Goal: Task Accomplishment & Management: Manage account settings

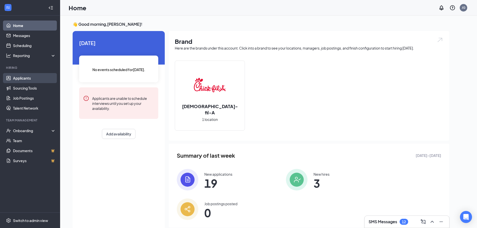
click at [26, 80] on link "Applicants" at bounding box center [34, 78] width 43 height 10
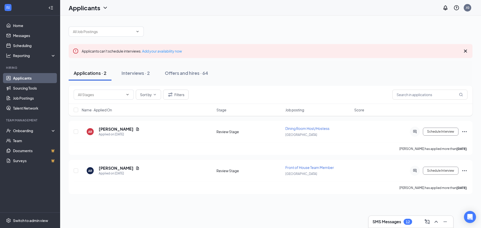
click at [465, 50] on icon "Cross" at bounding box center [465, 51] width 6 height 6
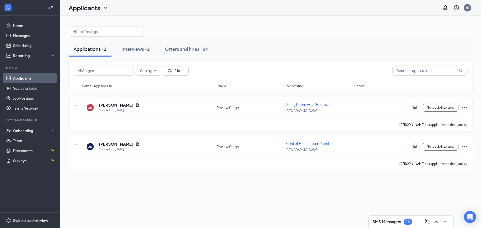
click at [302, 103] on span "Dining Room Host/Hostess" at bounding box center [307, 104] width 44 height 5
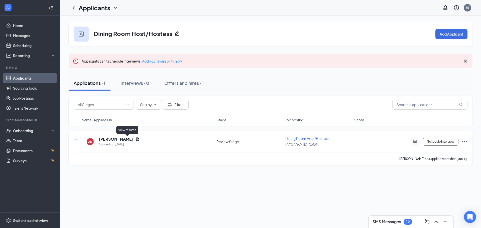
click at [135, 140] on icon "Document" at bounding box center [137, 139] width 4 height 4
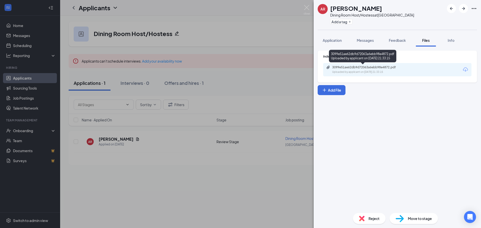
click at [376, 68] on div "3099e51ae62db9d72063a6ebb98e4872.pdf" at bounding box center [367, 67] width 70 height 4
click at [309, 9] on img at bounding box center [306, 10] width 6 height 10
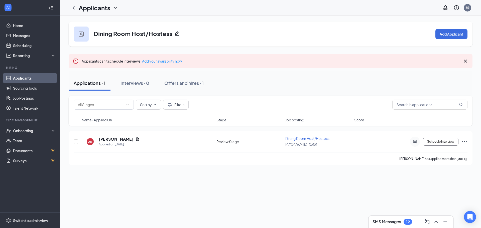
click at [402, 222] on div "SMS Messages 12" at bounding box center [392, 222] width 40 height 6
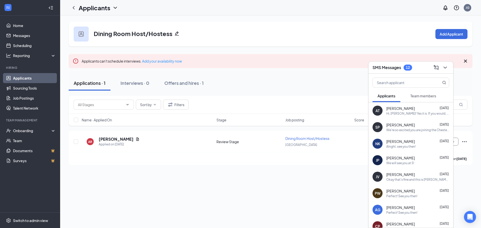
click at [392, 68] on h3 "SMS Messages" at bounding box center [386, 68] width 29 height 6
